Goal: Browse casually

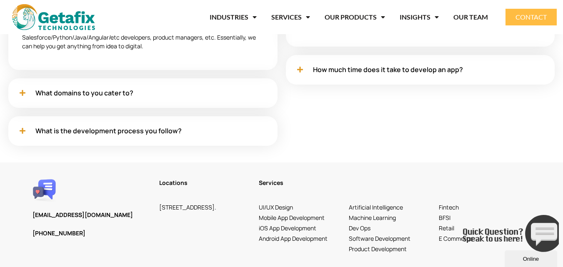
scroll to position [2547, 0]
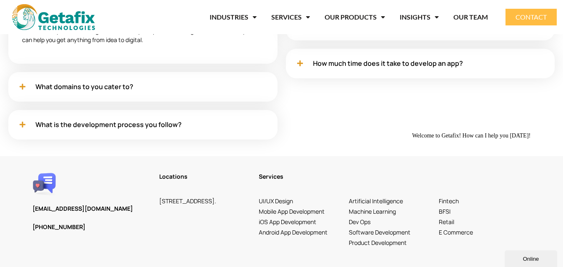
click at [538, 256] on div "Online" at bounding box center [531, 259] width 40 height 6
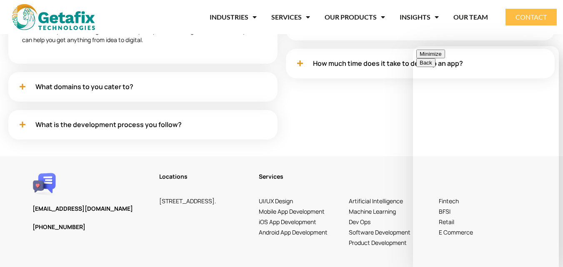
click at [445, 57] on button "Minimize" at bounding box center [430, 54] width 29 height 9
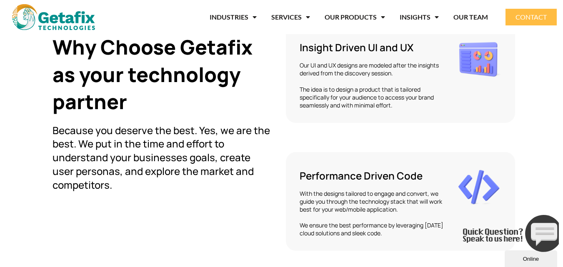
scroll to position [442, 0]
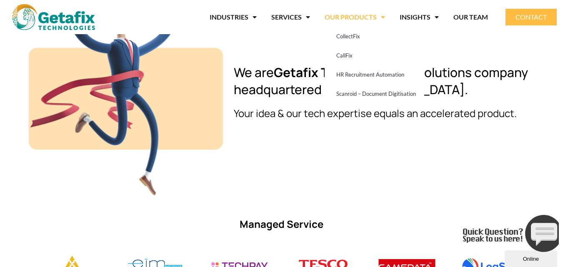
click at [386, 16] on li "OUR PRODUCTS CollectFix CallFix HR Recruitment Automation Scanroid – Document D…" at bounding box center [354, 16] width 75 height 19
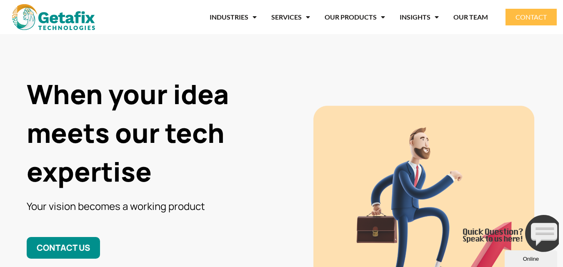
scroll to position [0, 0]
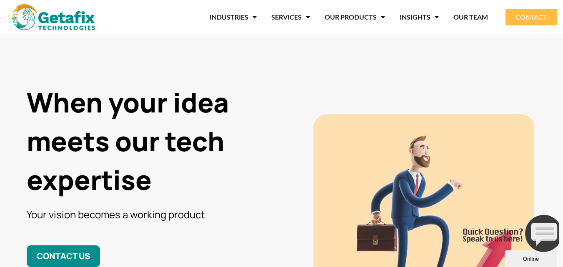
click at [22, 23] on img at bounding box center [53, 17] width 83 height 26
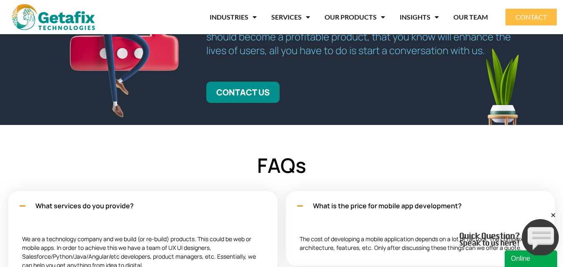
scroll to position [2340, 0]
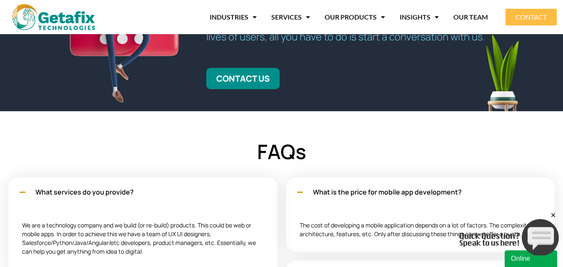
click at [552, 215] on icon "Close" at bounding box center [552, 215] width 7 height 7
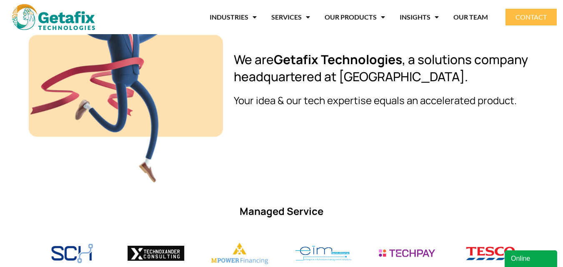
scroll to position [0, 0]
